Goal: Find contact information: Find contact information

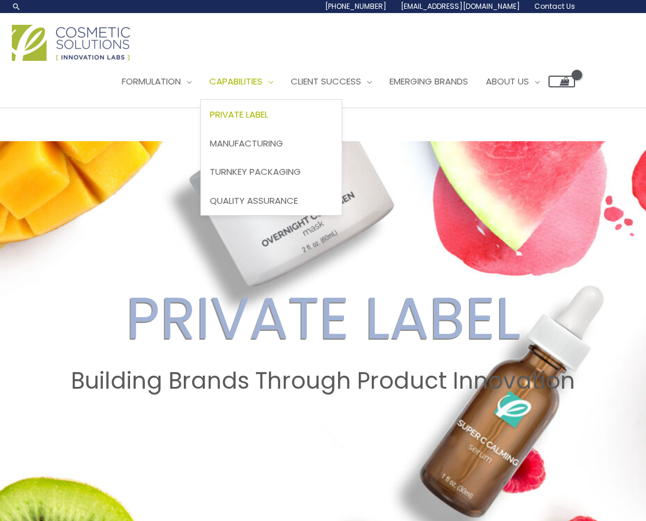
click at [260, 110] on span "Private Label" at bounding box center [239, 114] width 58 height 12
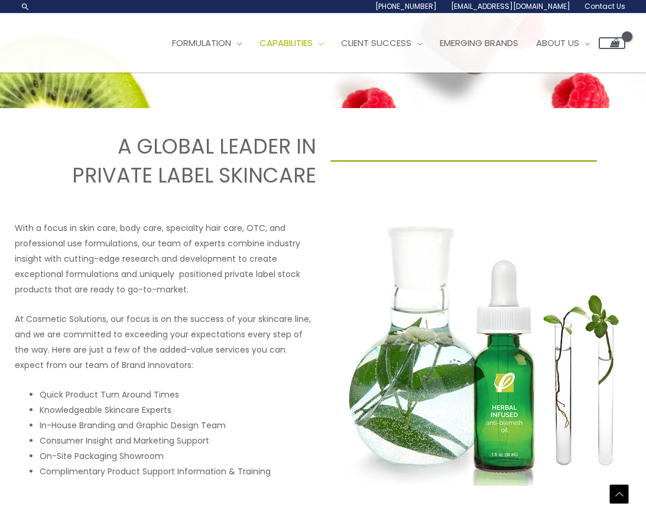
scroll to position [440, 0]
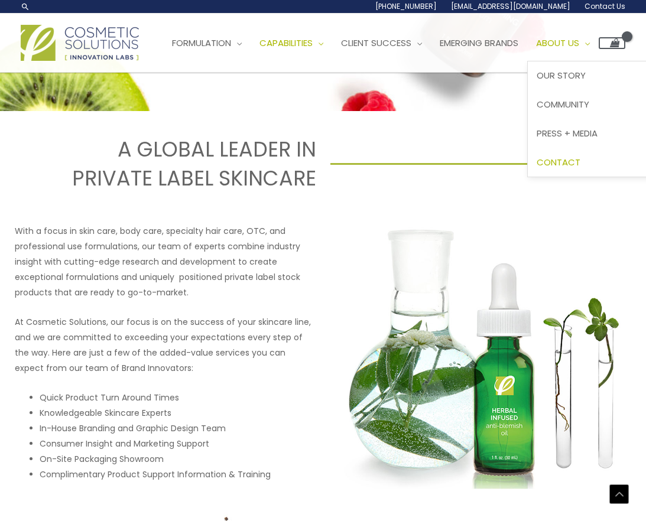
click at [572, 157] on span "Contact" at bounding box center [558, 162] width 44 height 12
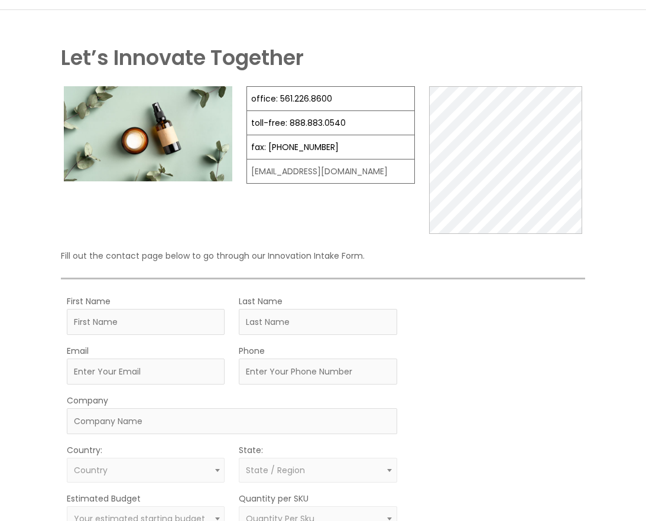
scroll to position [96, 0]
